Goal: Check status: Check status

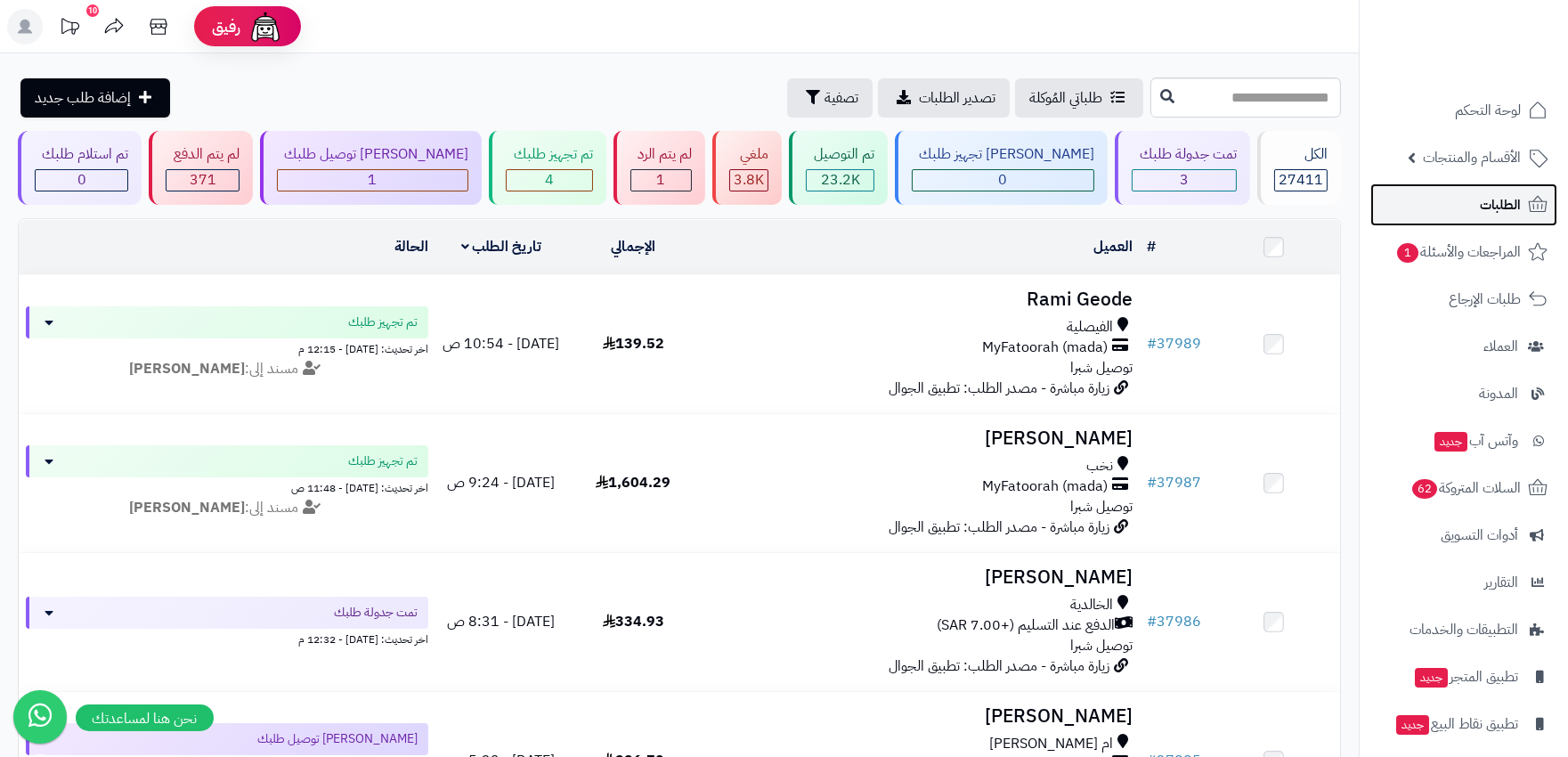
click at [1500, 206] on span "الطلبات" at bounding box center [1500, 205] width 41 height 25
